Goal: Navigation & Orientation: Go to known website

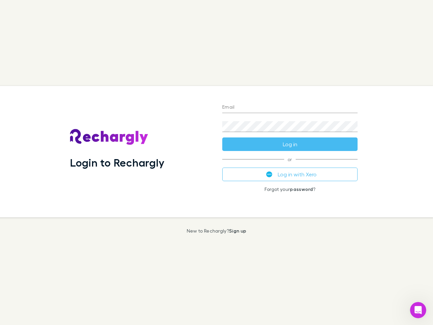
click at [216, 162] on div "Login to Rechargly" at bounding box center [141, 151] width 152 height 131
click at [290, 108] on input "Email" at bounding box center [289, 107] width 135 height 11
click at [290, 144] on button "Log in" at bounding box center [289, 144] width 135 height 14
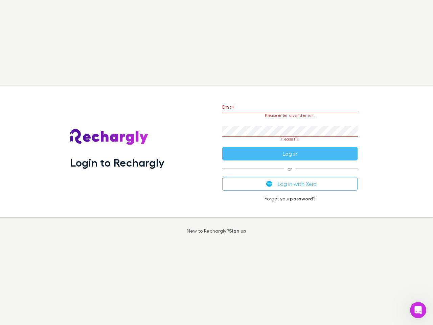
click at [290, 174] on div "Email Please enter a valid email. Password Please fill Log in or Log in with Xe…" at bounding box center [290, 151] width 146 height 131
click at [418, 310] on icon "Open Intercom Messenger" at bounding box center [417, 309] width 11 height 11
